Goal: Task Accomplishment & Management: Manage account settings

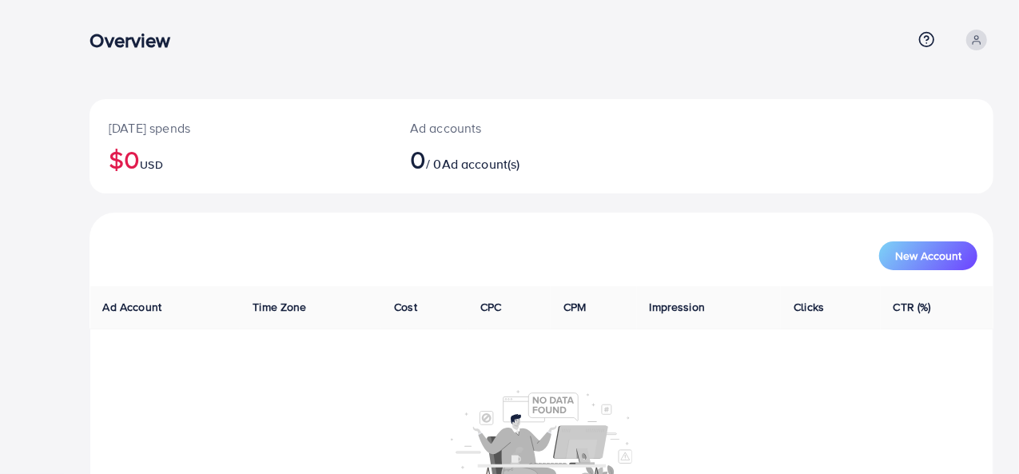
click at [977, 54] on div "Overview Help Center Contact Support Plans and Pricing Term and policy About Us…" at bounding box center [541, 39] width 904 height 43
click at [977, 41] on icon at bounding box center [976, 39] width 11 height 11
click at [893, 129] on span "Log out" at bounding box center [897, 130] width 43 height 19
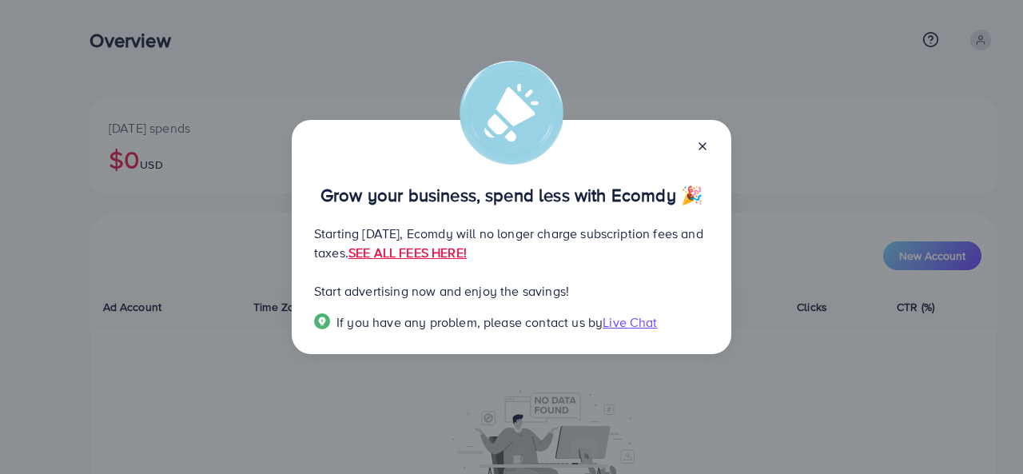
click at [637, 317] on span "Live Chat" at bounding box center [629, 322] width 54 height 18
click at [639, 319] on span "Live Chat" at bounding box center [629, 322] width 54 height 18
click at [701, 144] on icon at bounding box center [702, 146] width 13 height 13
